Goal: Task Accomplishment & Management: Use online tool/utility

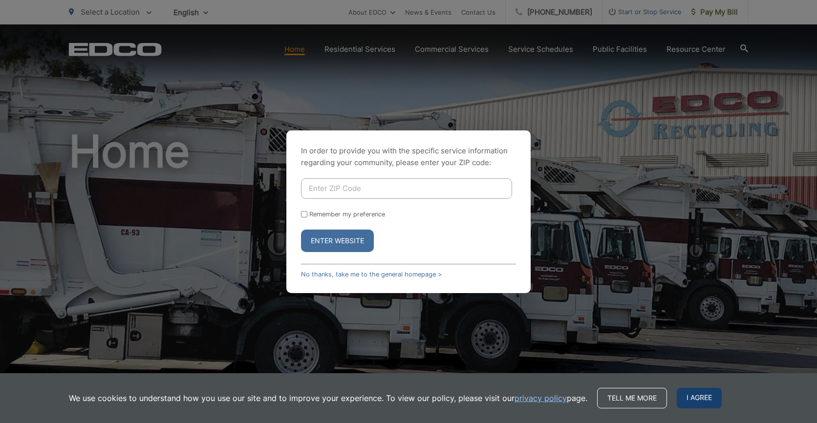
click at [705, 389] on span "I agree" at bounding box center [698, 398] width 45 height 21
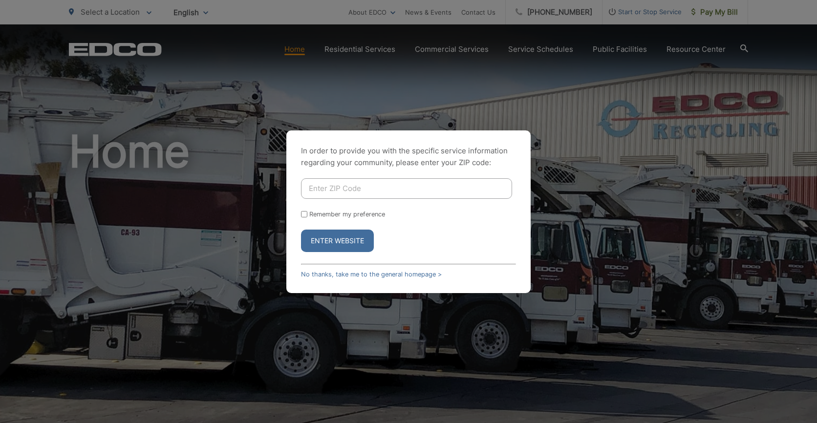
click at [397, 198] on input "Enter ZIP Code" at bounding box center [406, 188] width 211 height 21
type input "90713"
click at [301, 230] on button "Enter Website" at bounding box center [337, 241] width 73 height 22
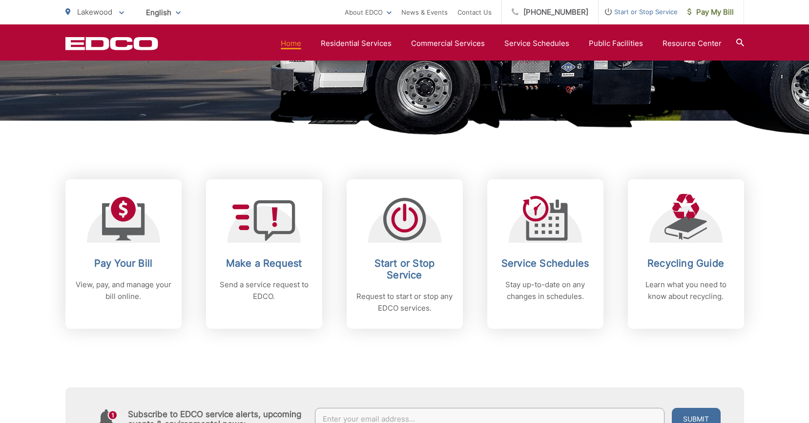
scroll to position [303, 0]
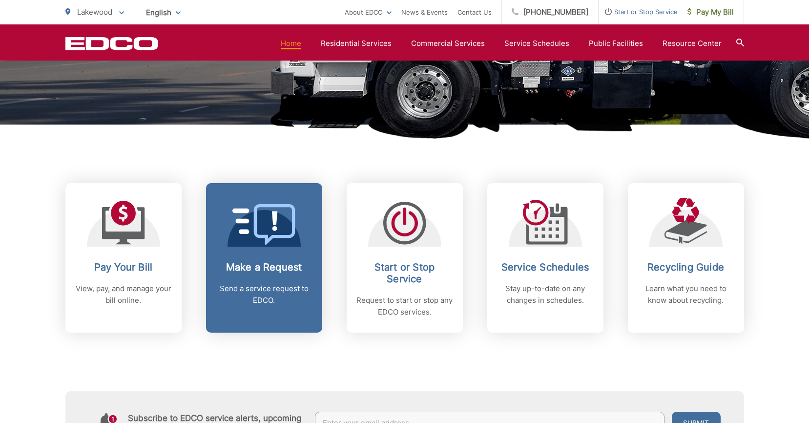
click at [239, 302] on p "Send a service request to EDCO." at bounding box center [264, 294] width 97 height 23
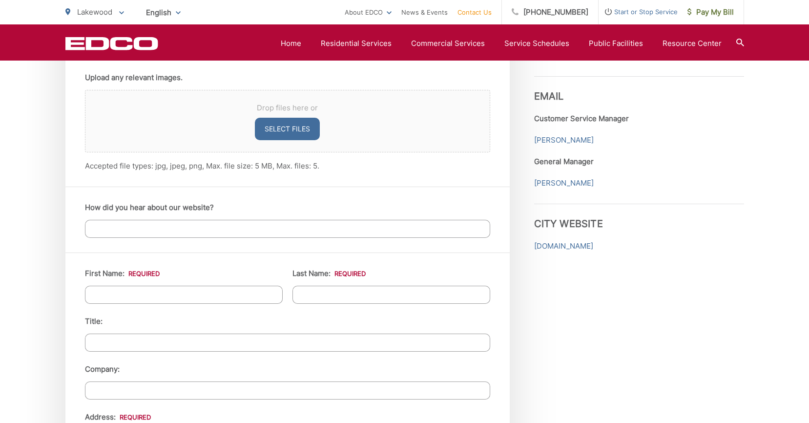
scroll to position [684, 0]
